Goal: Information Seeking & Learning: Learn about a topic

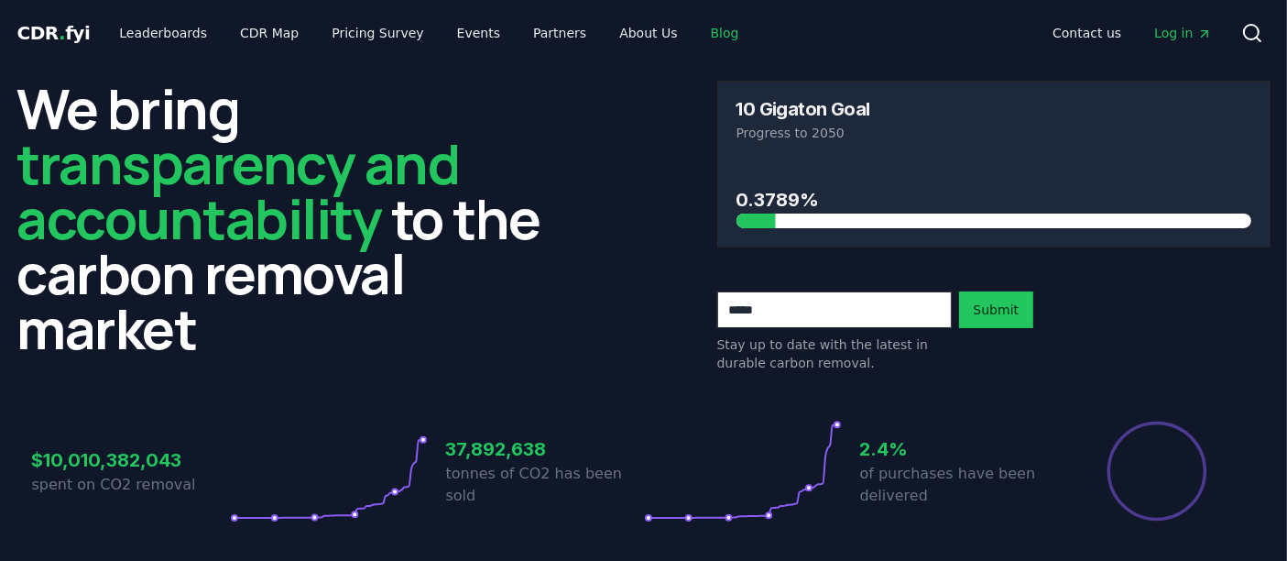
click at [698, 43] on link "Blog" at bounding box center [725, 32] width 58 height 33
click at [696, 38] on link "Blog" at bounding box center [725, 32] width 58 height 33
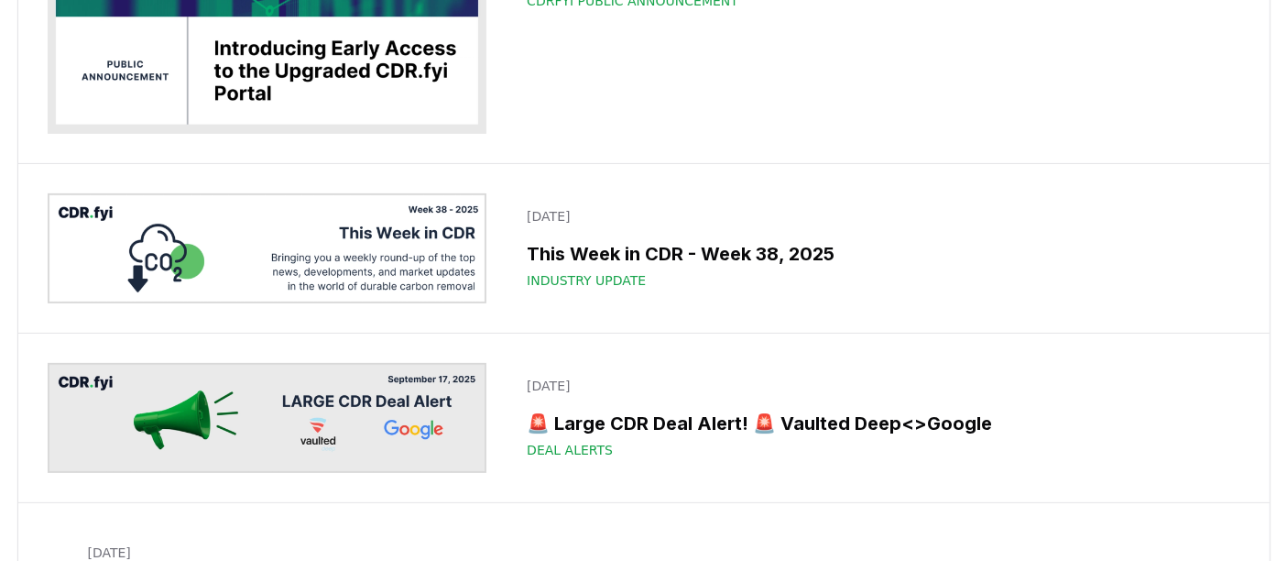
scroll to position [366, 0]
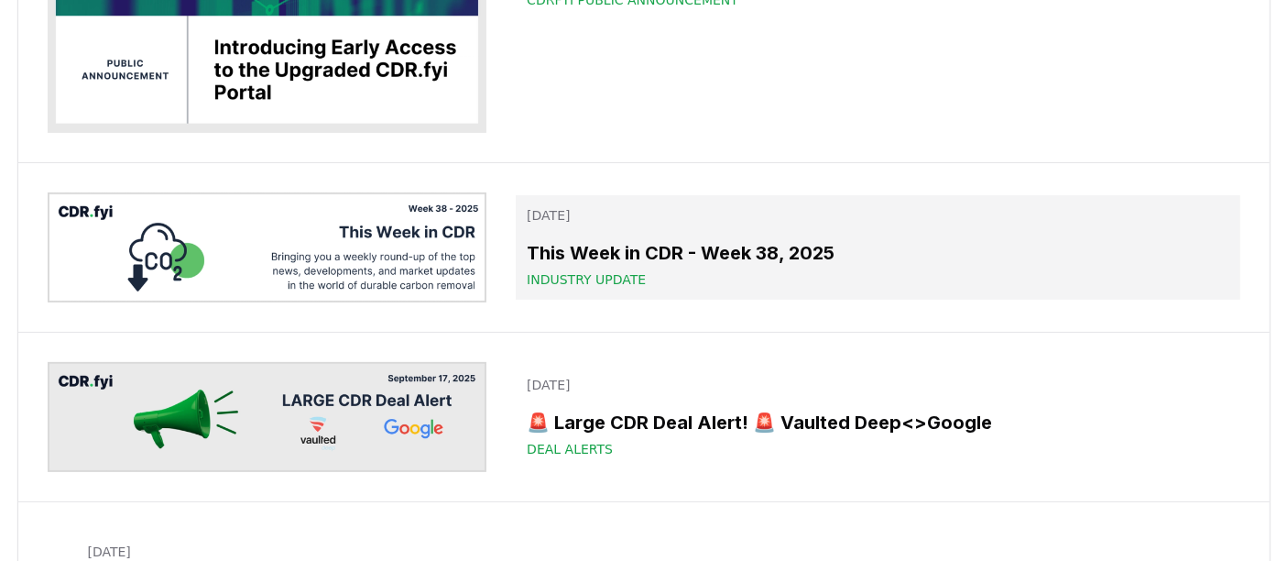
click at [651, 268] on div "This Week in CDR - Week 38, 2025 Industry Update" at bounding box center [878, 263] width 702 height 49
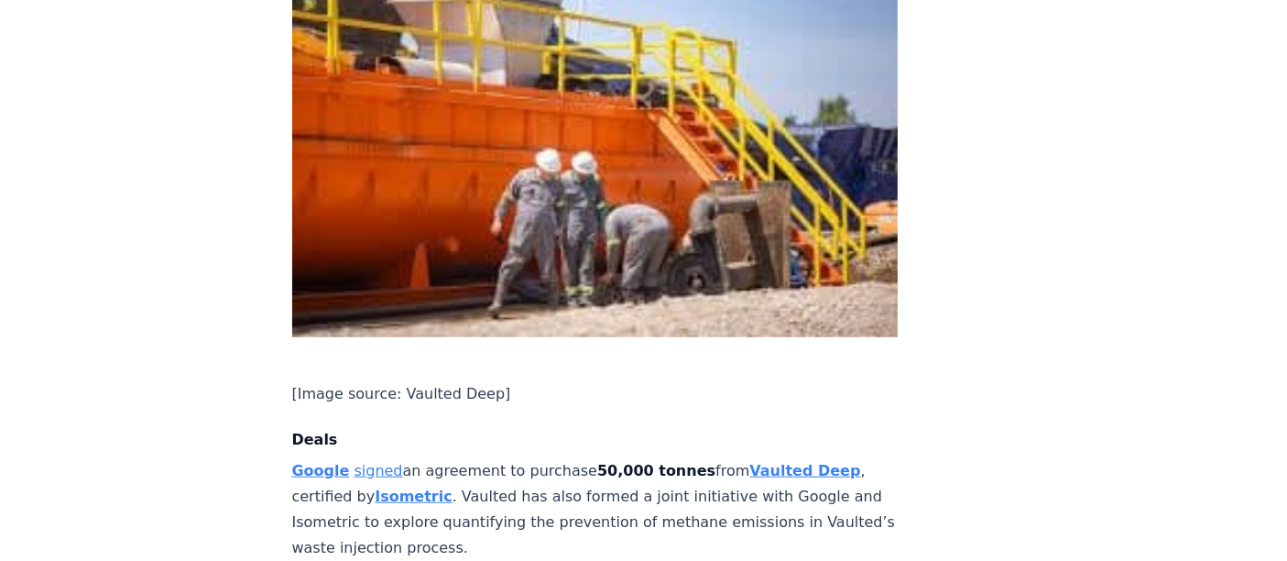
scroll to position [1465, 0]
copy p "Heba signed a fifteen-year agreement to purchase BECCS credits alongside distri…"
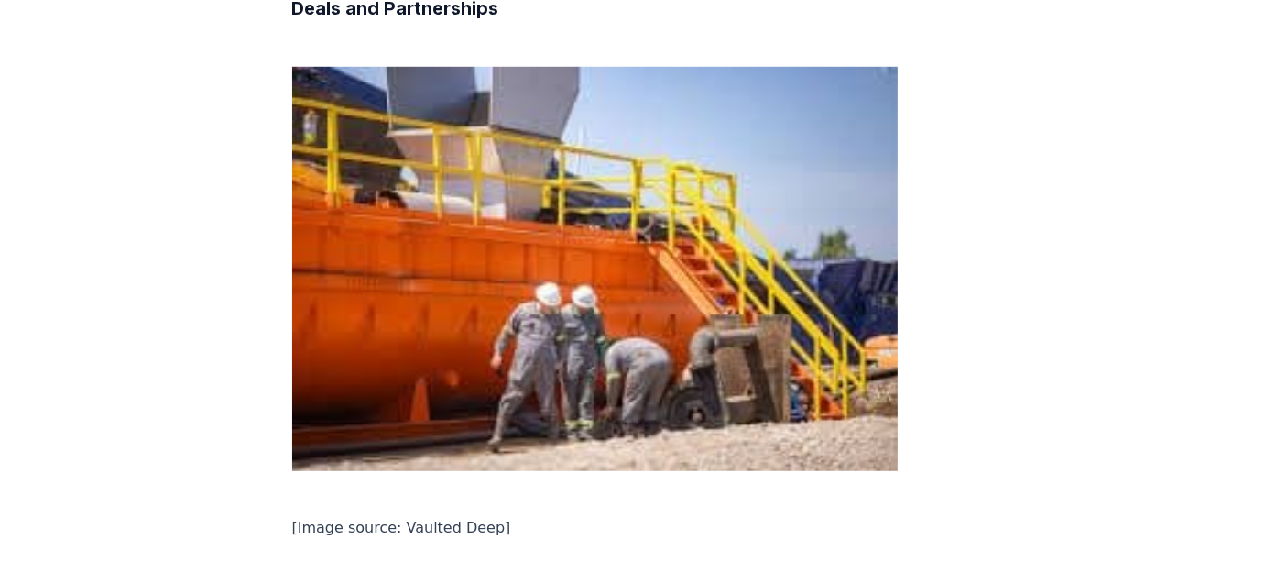
scroll to position [1328, 0]
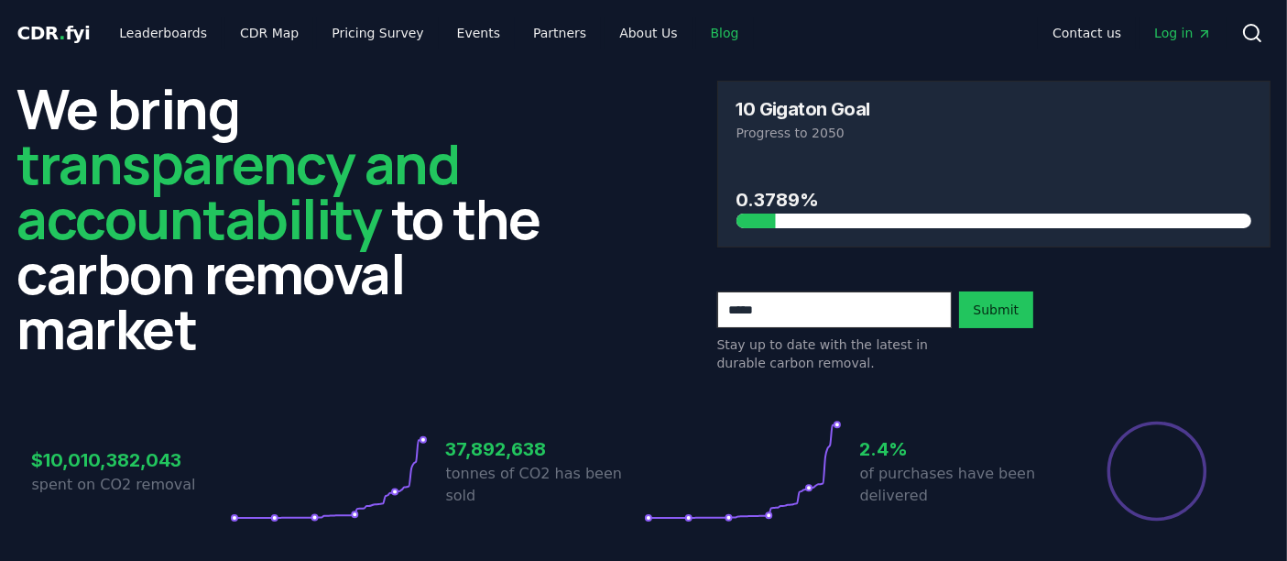
click at [696, 37] on link "Blog" at bounding box center [725, 32] width 58 height 33
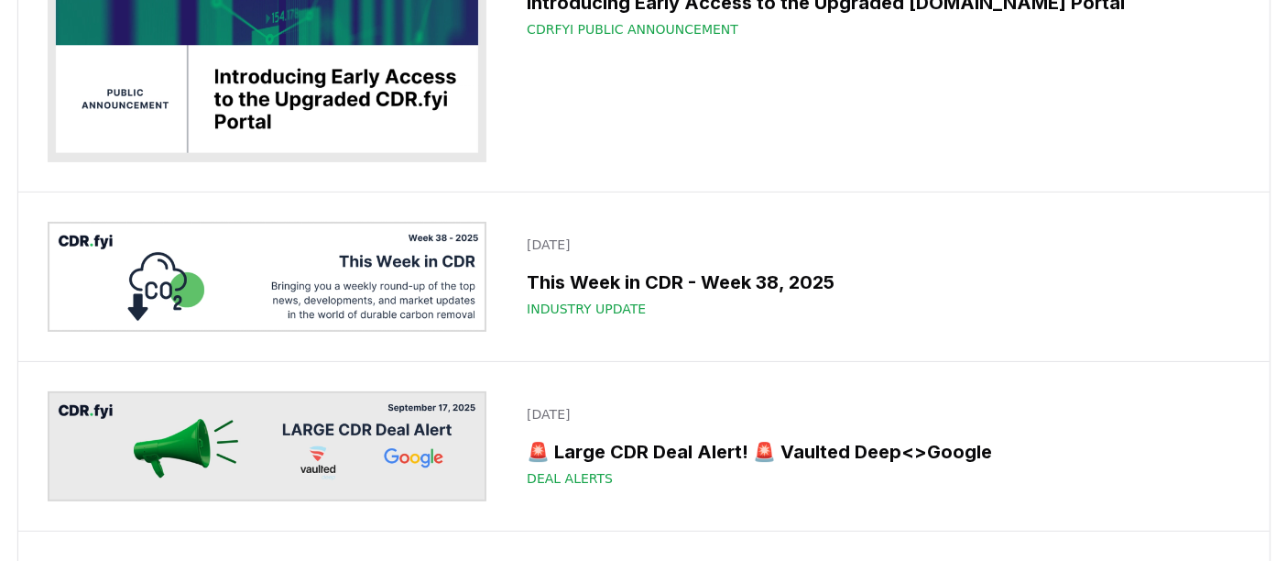
scroll to position [340, 0]
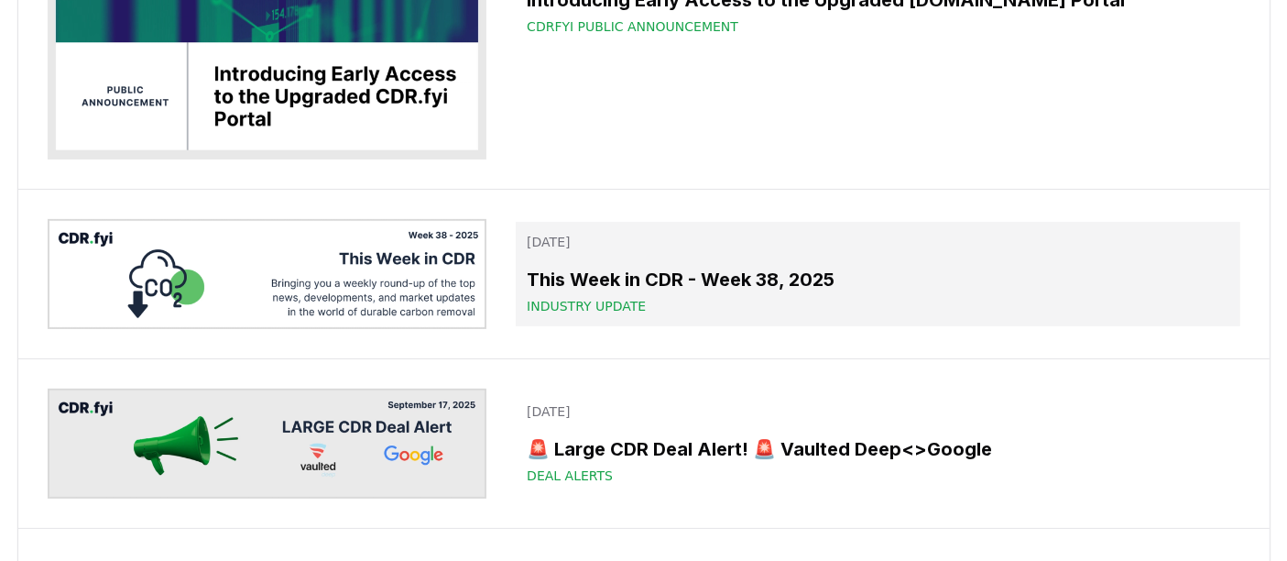
click at [680, 266] on h3 "This Week in CDR - Week 38, 2025" at bounding box center [878, 279] width 702 height 27
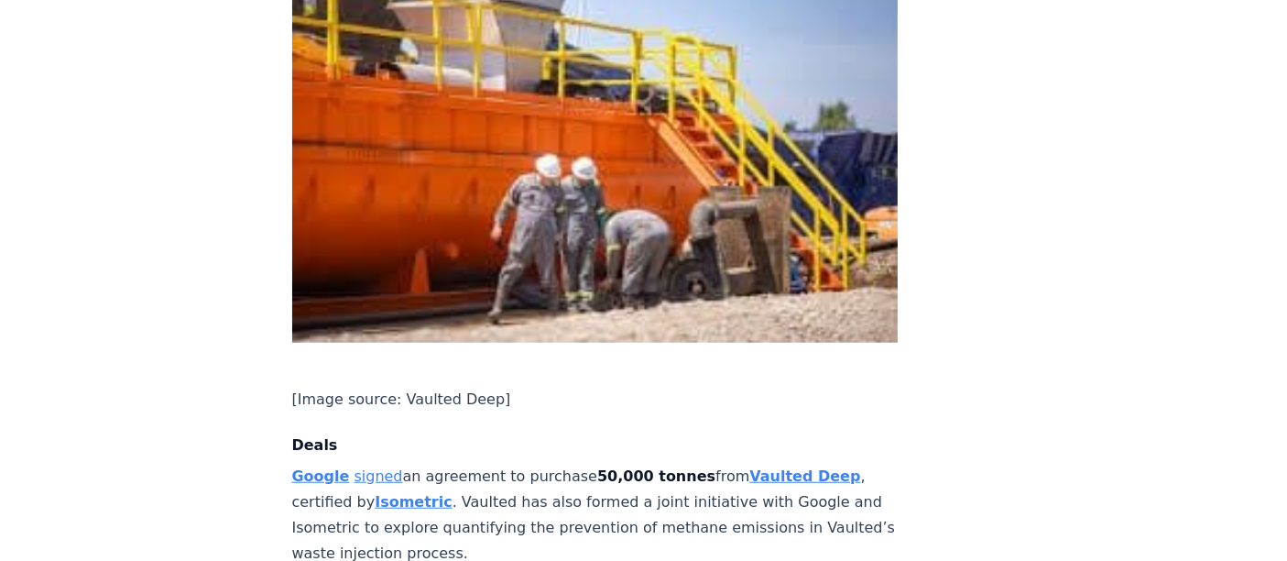
scroll to position [1461, 0]
copy p "IMC Trading purchased 4,000 tonnes of CDR from Carboneers, in an offtake agreem…"
